Goal: Entertainment & Leisure: Browse casually

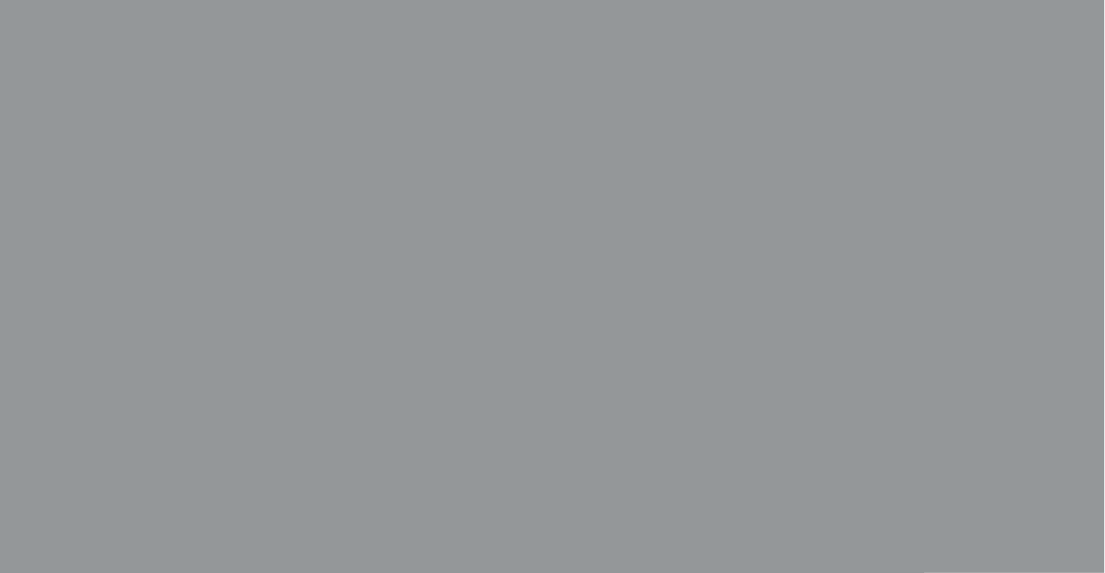
scroll to position [436, 0]
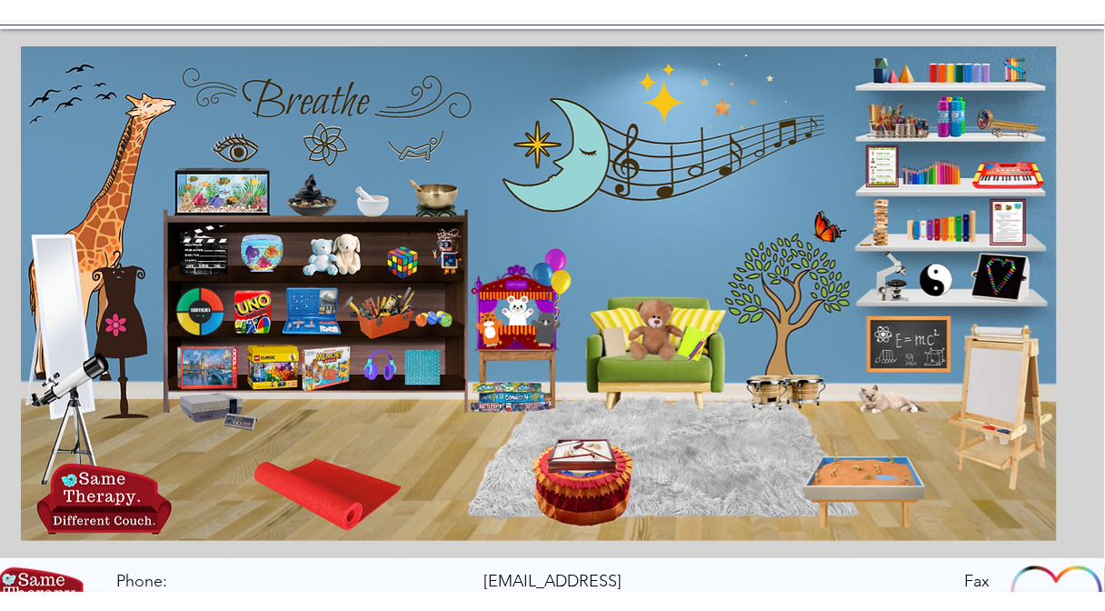
scroll to position [218, 0]
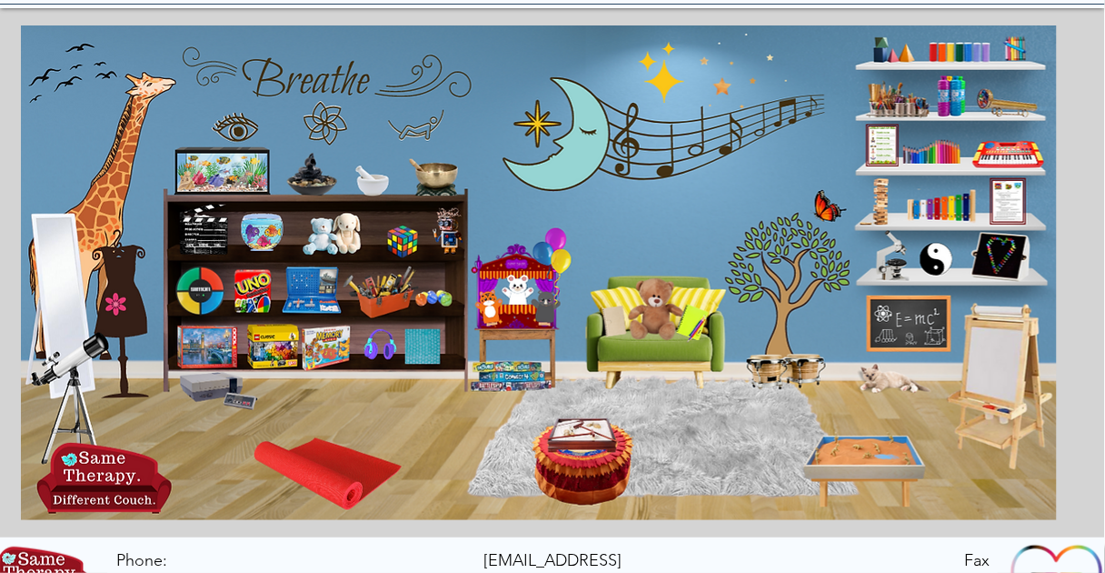
click at [989, 373] on icon "An image of a child's art easel that when clicked brings you to a sketch pad ga…" at bounding box center [1004, 385] width 82 height 156
click at [69, 358] on icon "An image of a telescope that when clicked brings you to a nebula creator game." at bounding box center [74, 393] width 93 height 98
click at [801, 372] on icon "An image of bongos that when clicked brings you to a drumming game." at bounding box center [782, 370] width 85 height 38
click at [64, 255] on icon "main content" at bounding box center [62, 280] width 48 height 111
click at [518, 297] on icon "An image of a puppet that when clicked brings you to a puppet theater game." at bounding box center [517, 285] width 35 height 35
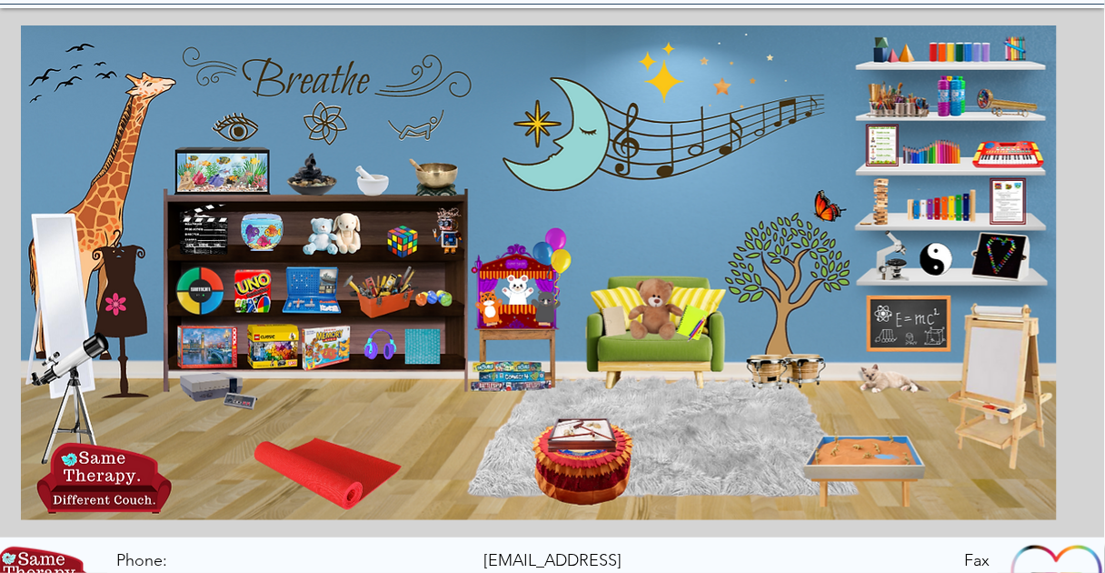
click at [930, 317] on icon "An image of a chalkboard with E=MC squared on it that when clicked brings you t…" at bounding box center [907, 323] width 77 height 52
click at [907, 323] on icon "An image of a chalkboard with E=MC squared on it that when clicked brings you t…" at bounding box center [907, 323] width 77 height 52
click at [244, 175] on icon "An image of a fish aquarium that when clicked brings you to a video of a fish a…" at bounding box center [219, 169] width 91 height 40
